Goal: Communication & Community: Answer question/provide support

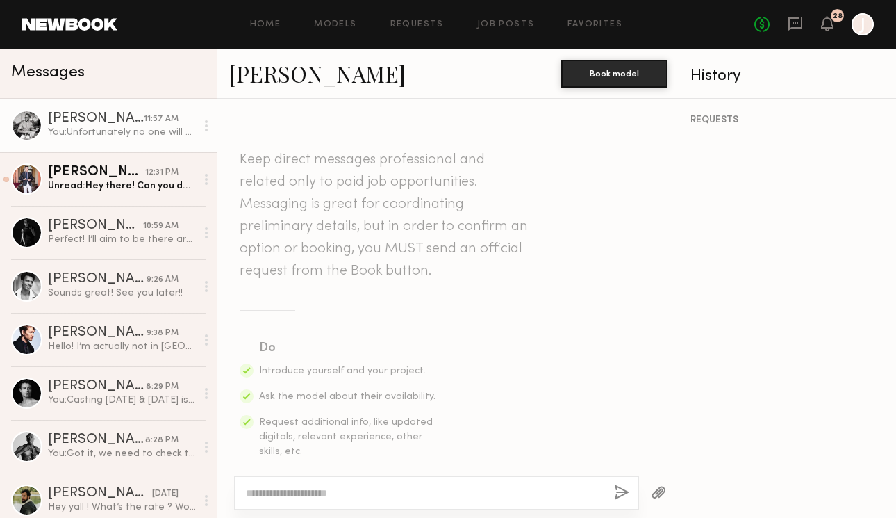
scroll to position [828, 0]
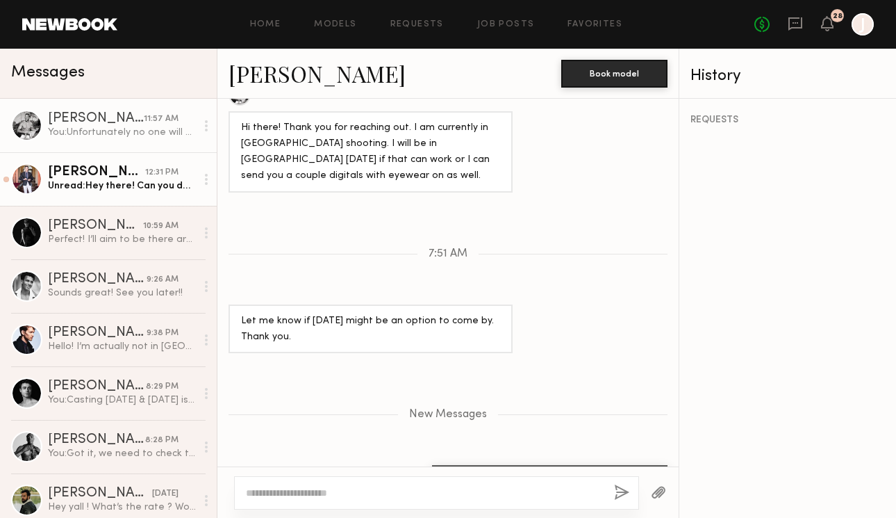
click at [153, 196] on link "[PERSON_NAME] 12:31 PM Unread: Hey there! Can you do same time [DATE]? Sorry my…" at bounding box center [108, 178] width 217 height 53
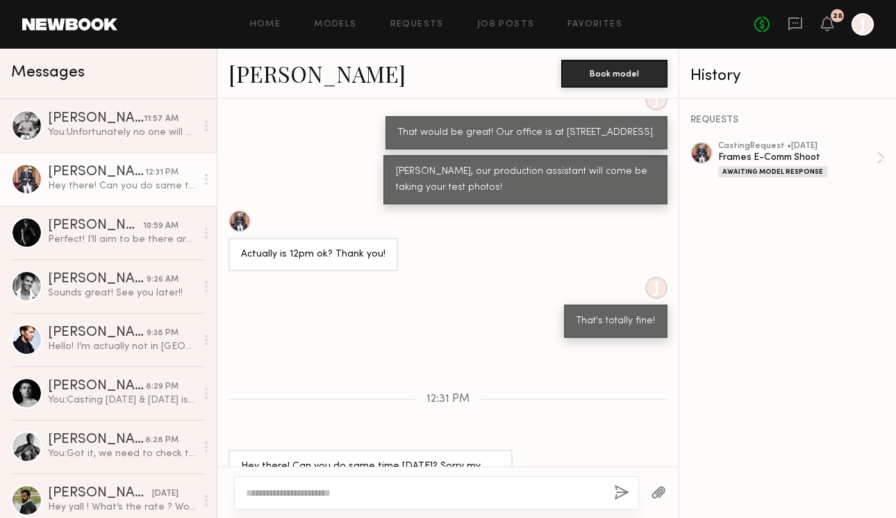
scroll to position [1492, 0]
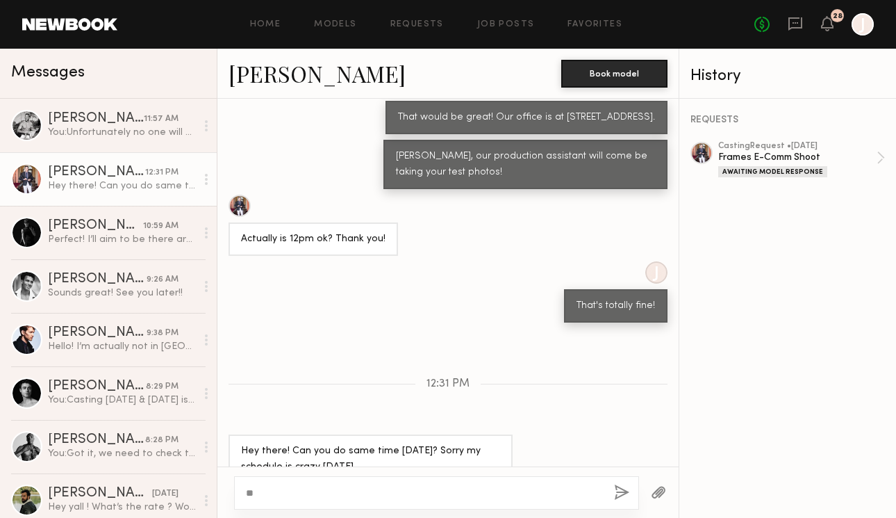
type textarea "*"
click at [290, 494] on textarea "**********" at bounding box center [424, 493] width 357 height 14
click at [313, 494] on textarea "**********" at bounding box center [424, 493] width 357 height 14
type textarea "**********"
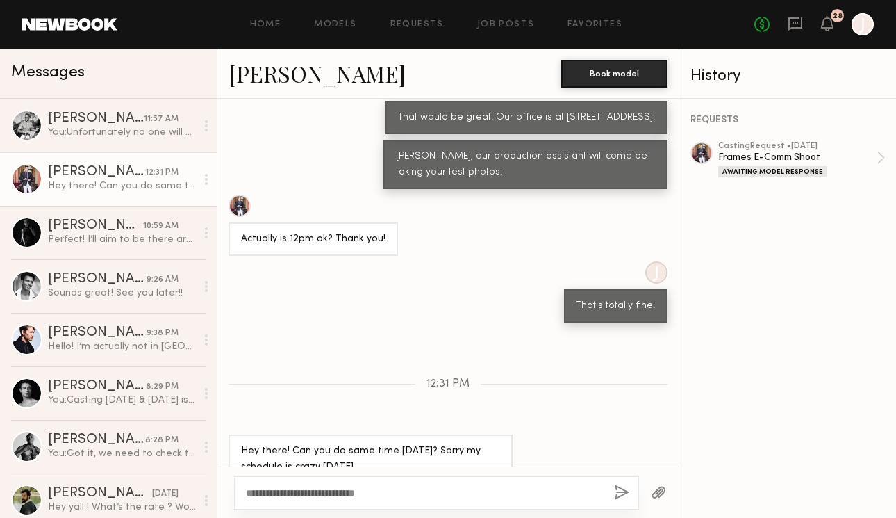
click at [622, 490] on button "button" at bounding box center [621, 492] width 15 height 17
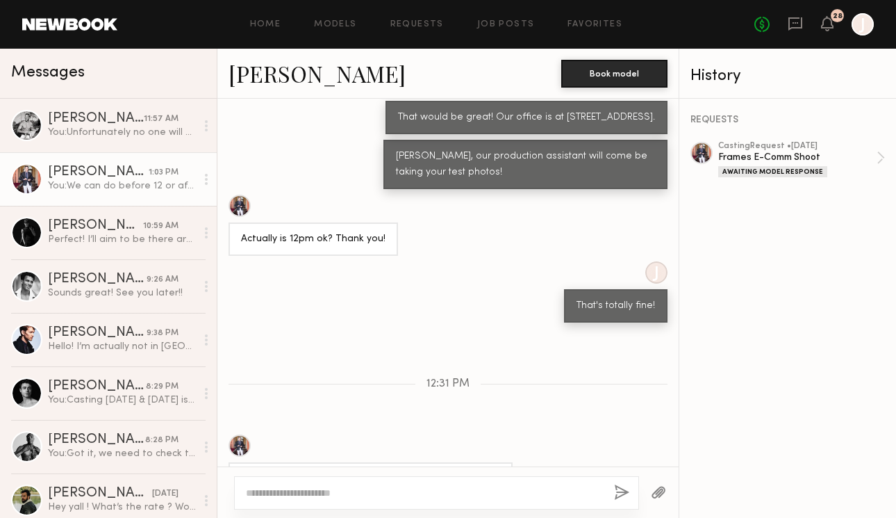
scroll to position [1665, 0]
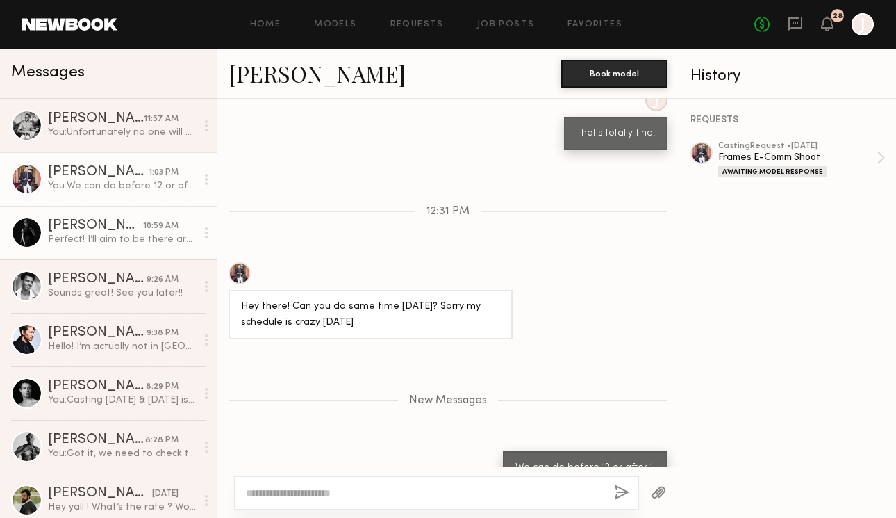
click at [91, 254] on link "[PERSON_NAME] 10:59 AM Perfect! I’ll aim to be there around 12:30" at bounding box center [108, 232] width 217 height 53
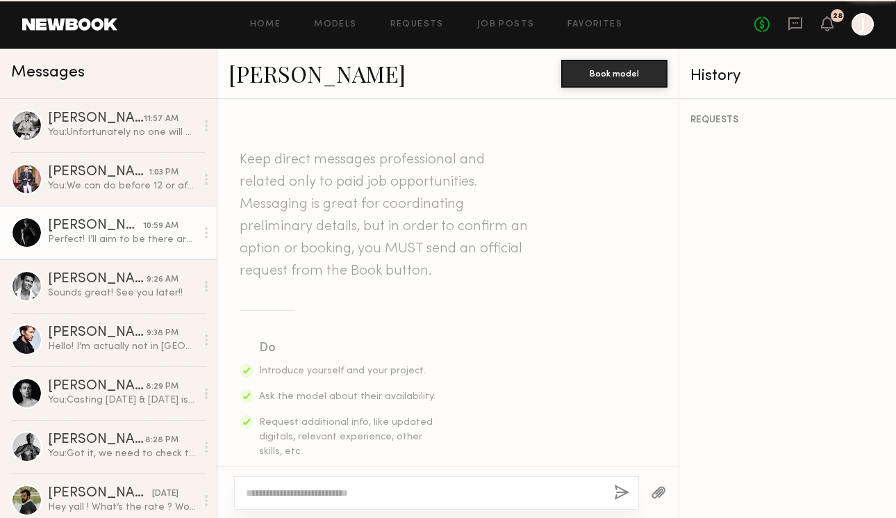
scroll to position [741, 0]
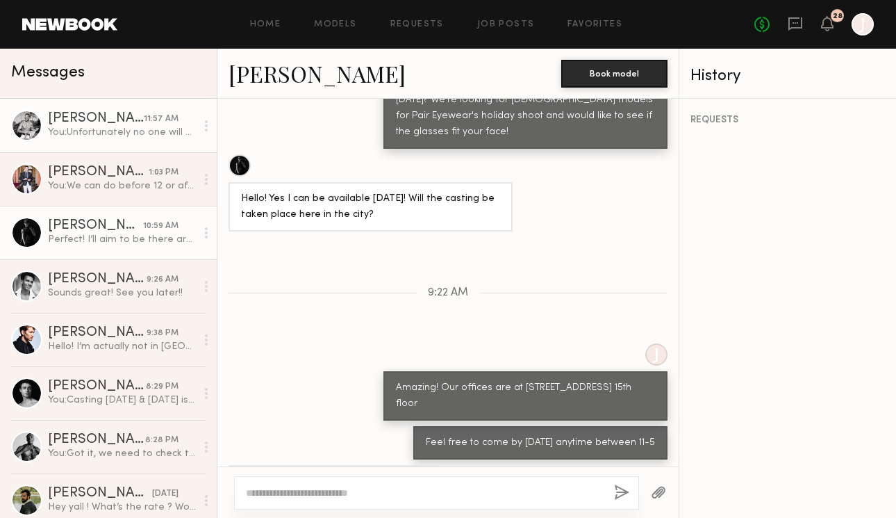
click at [84, 131] on div "You: Unfortunately no one will be in office that day!" at bounding box center [122, 132] width 148 height 13
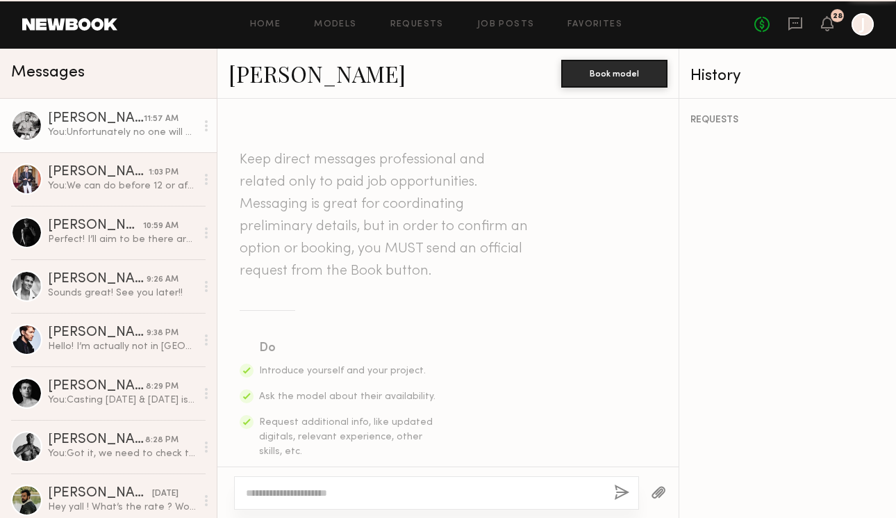
scroll to position [723, 0]
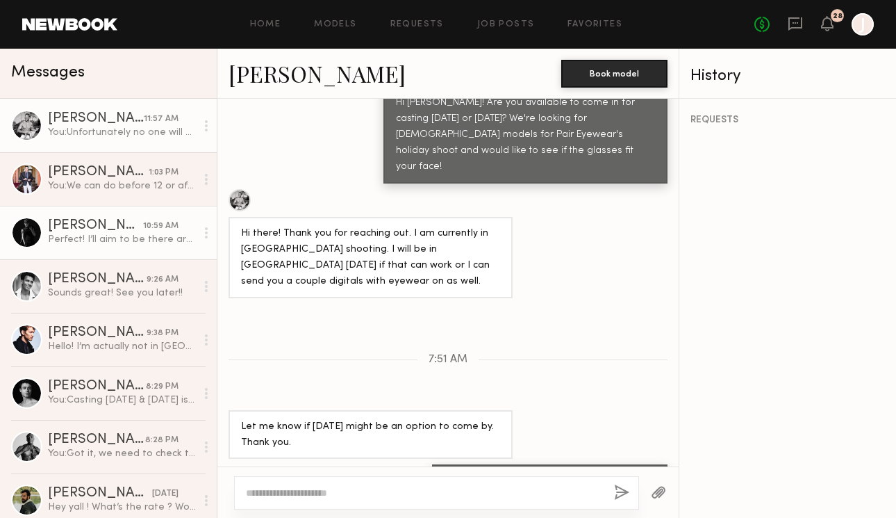
click at [91, 228] on div "[PERSON_NAME]" at bounding box center [95, 226] width 95 height 14
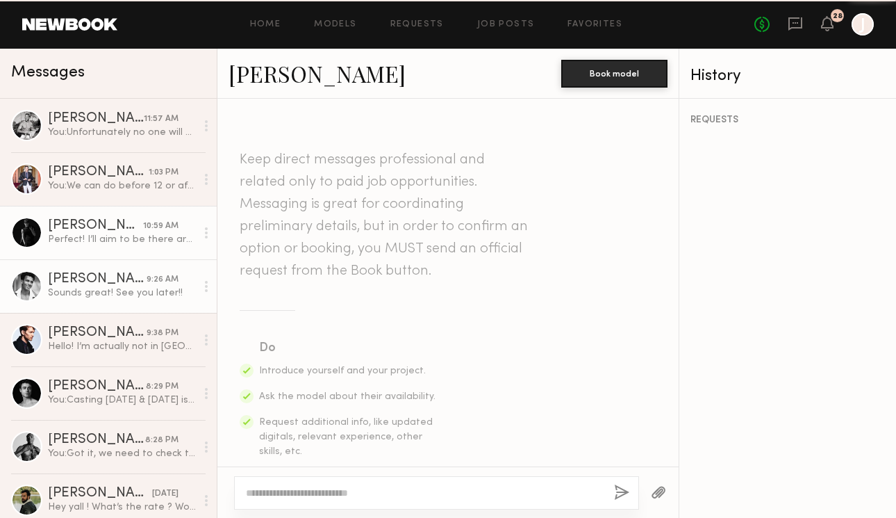
scroll to position [741, 0]
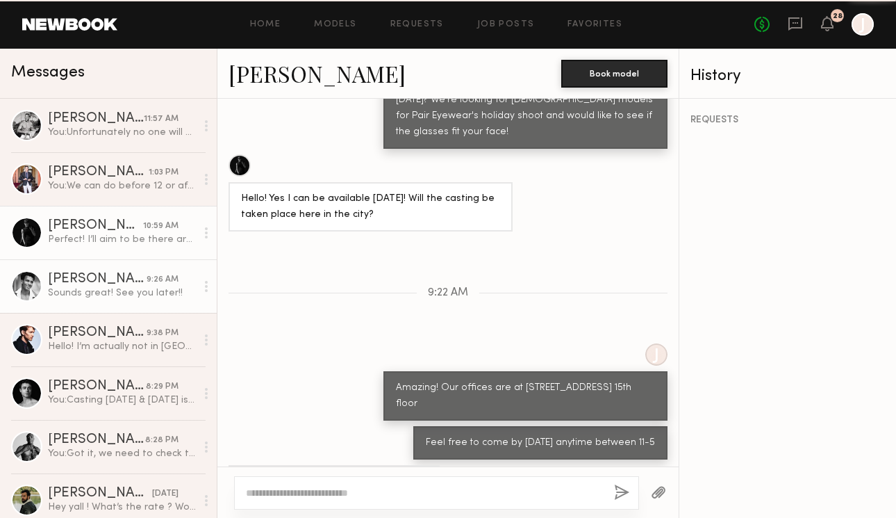
click at [97, 282] on div "[PERSON_NAME]" at bounding box center [97, 279] width 99 height 14
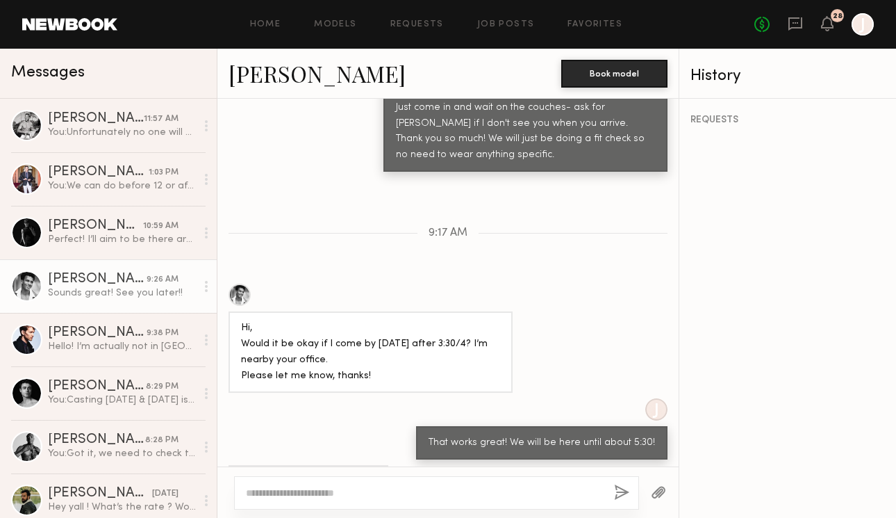
scroll to position [8, 0]
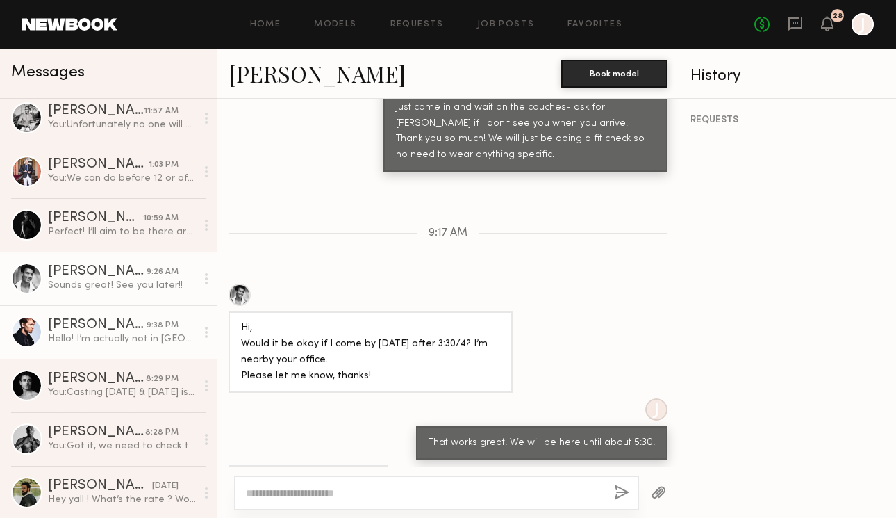
click at [109, 333] on div "Hello! I’m actually not in [GEOGRAPHIC_DATA] rn. I’m currently going back to sc…" at bounding box center [122, 338] width 148 height 13
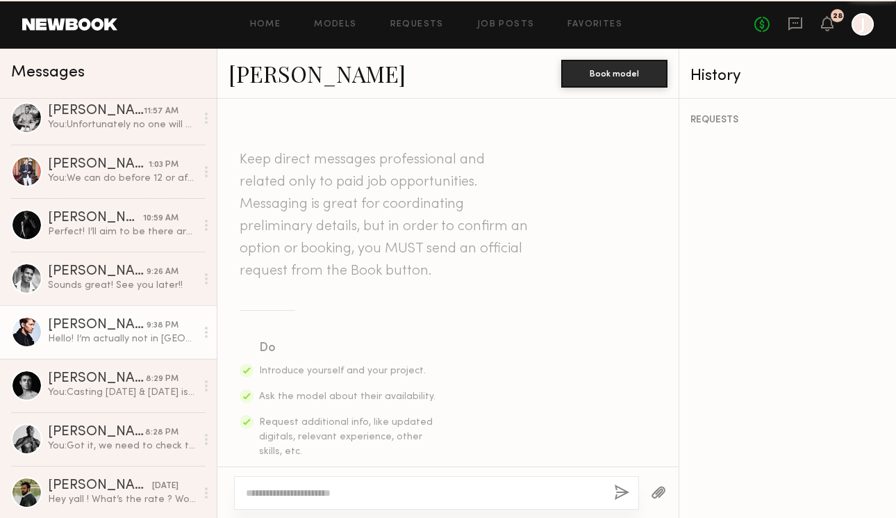
scroll to position [463, 0]
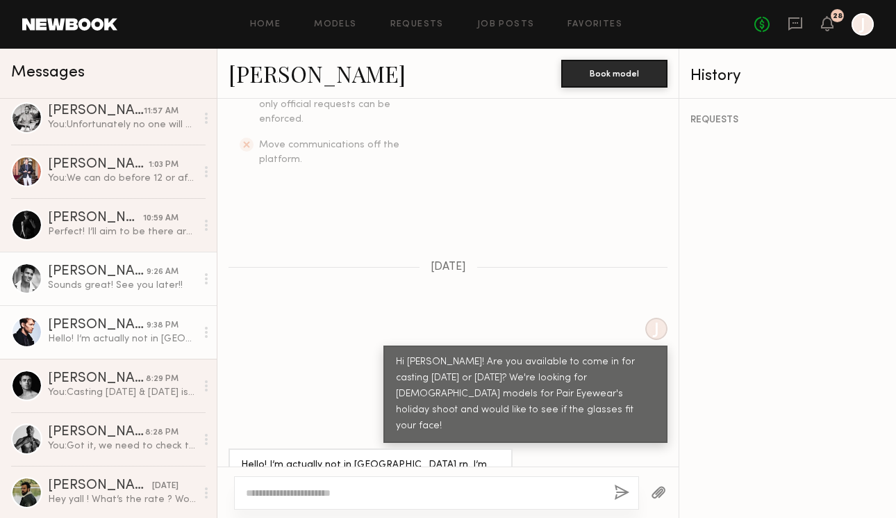
click at [104, 282] on div "Sounds great! See you later!!" at bounding box center [122, 285] width 148 height 13
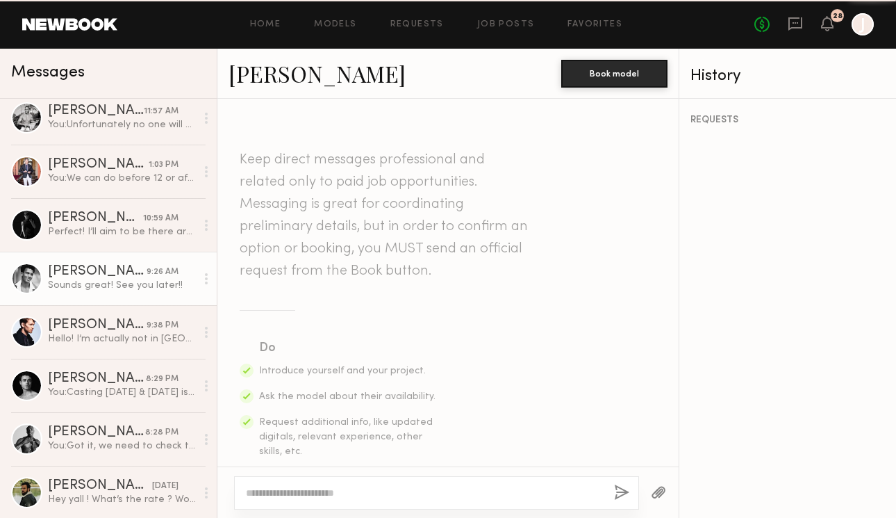
scroll to position [963, 0]
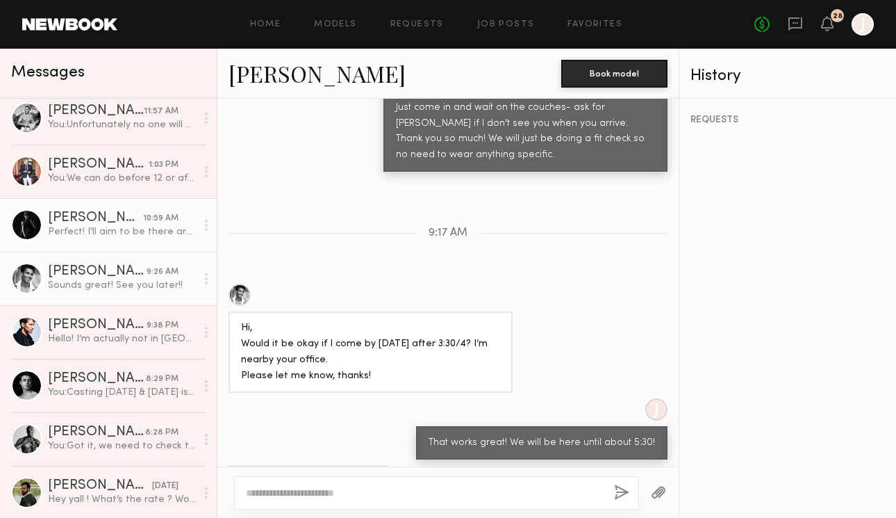
click at [99, 236] on div "Perfect! I’ll aim to be there around 12:30" at bounding box center [122, 231] width 148 height 13
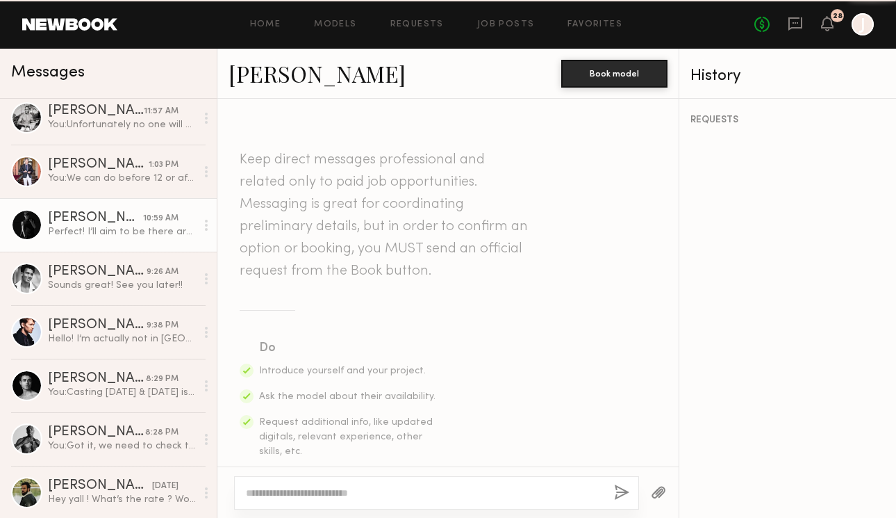
scroll to position [741, 0]
